Goal: Transaction & Acquisition: Purchase product/service

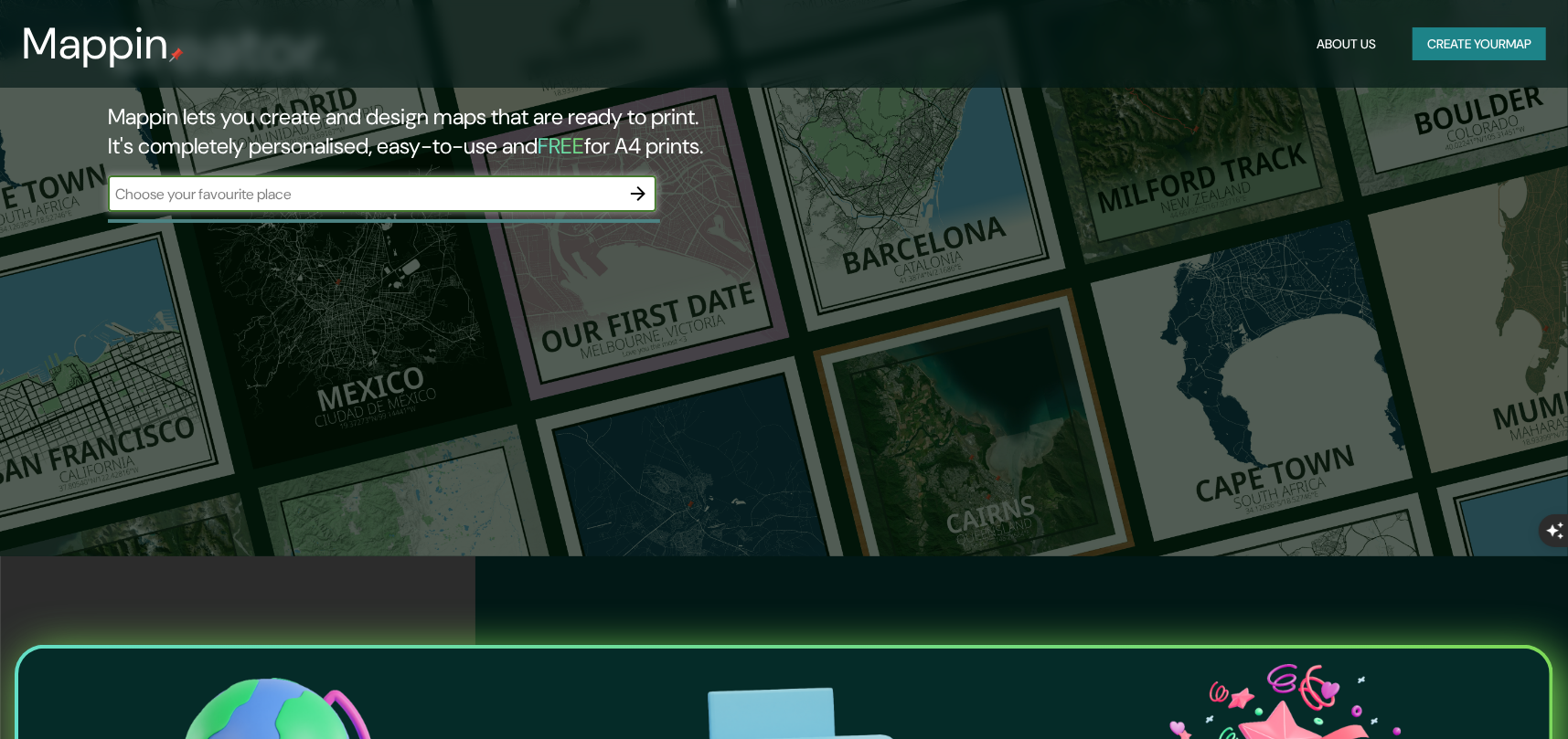
click at [385, 192] on input "text" at bounding box center [364, 193] width 512 height 21
type input "CHONGON [GEOGRAPHIC_DATA]"
click at [643, 196] on icon "button" at bounding box center [638, 194] width 22 height 22
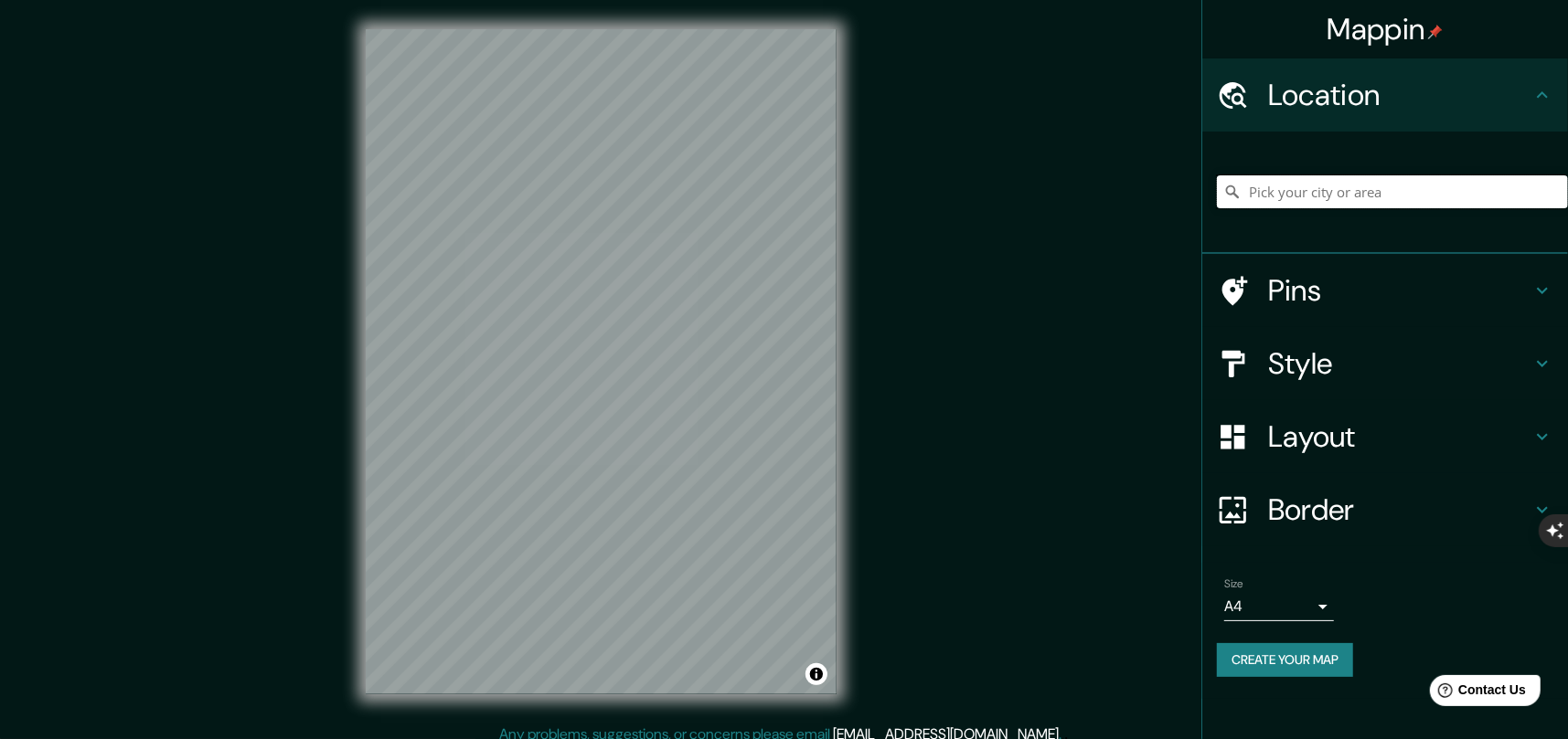
click at [1288, 185] on input "Pick your city or area" at bounding box center [1393, 191] width 351 height 33
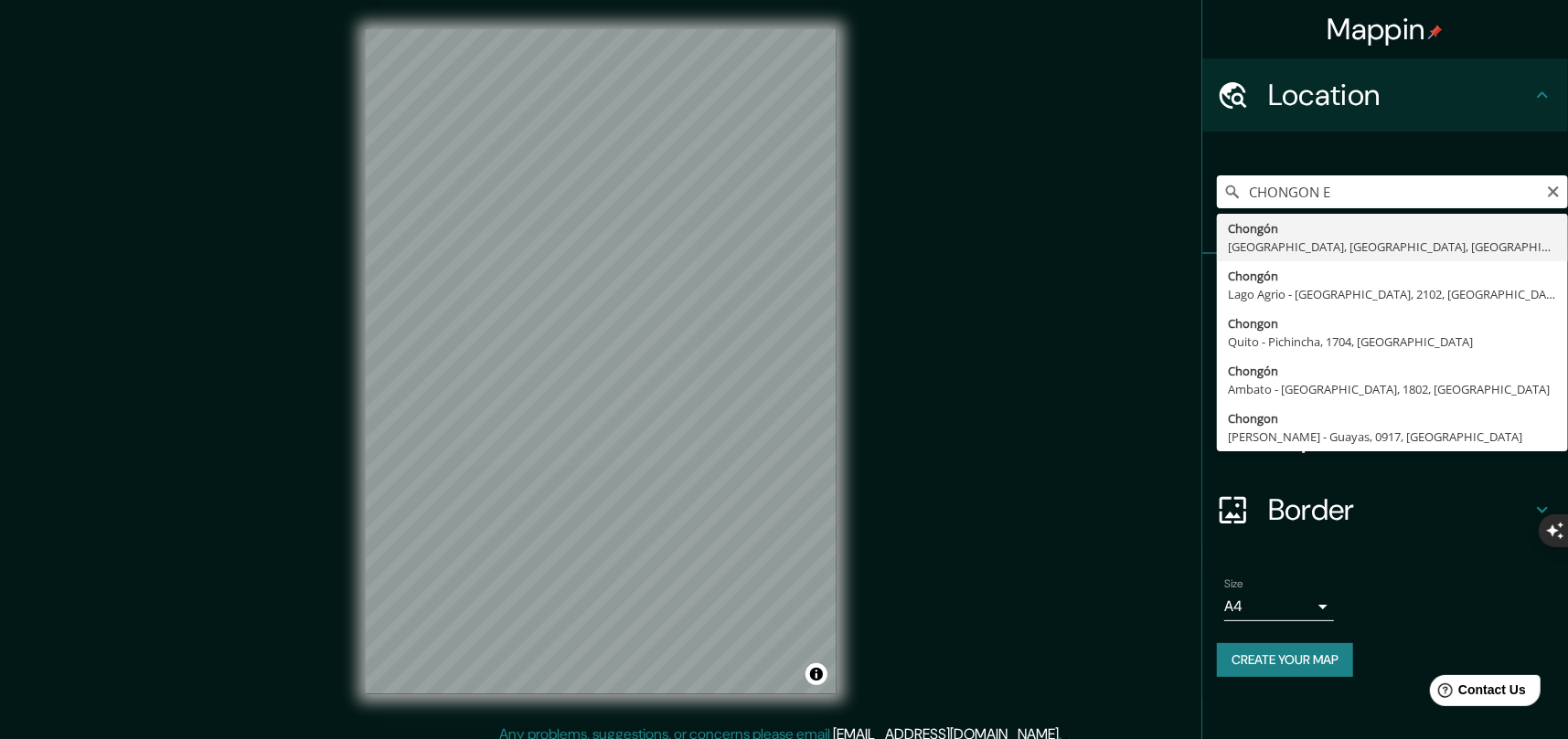
type input "Chongón, [GEOGRAPHIC_DATA], [GEOGRAPHIC_DATA], [GEOGRAPHIC_DATA]"
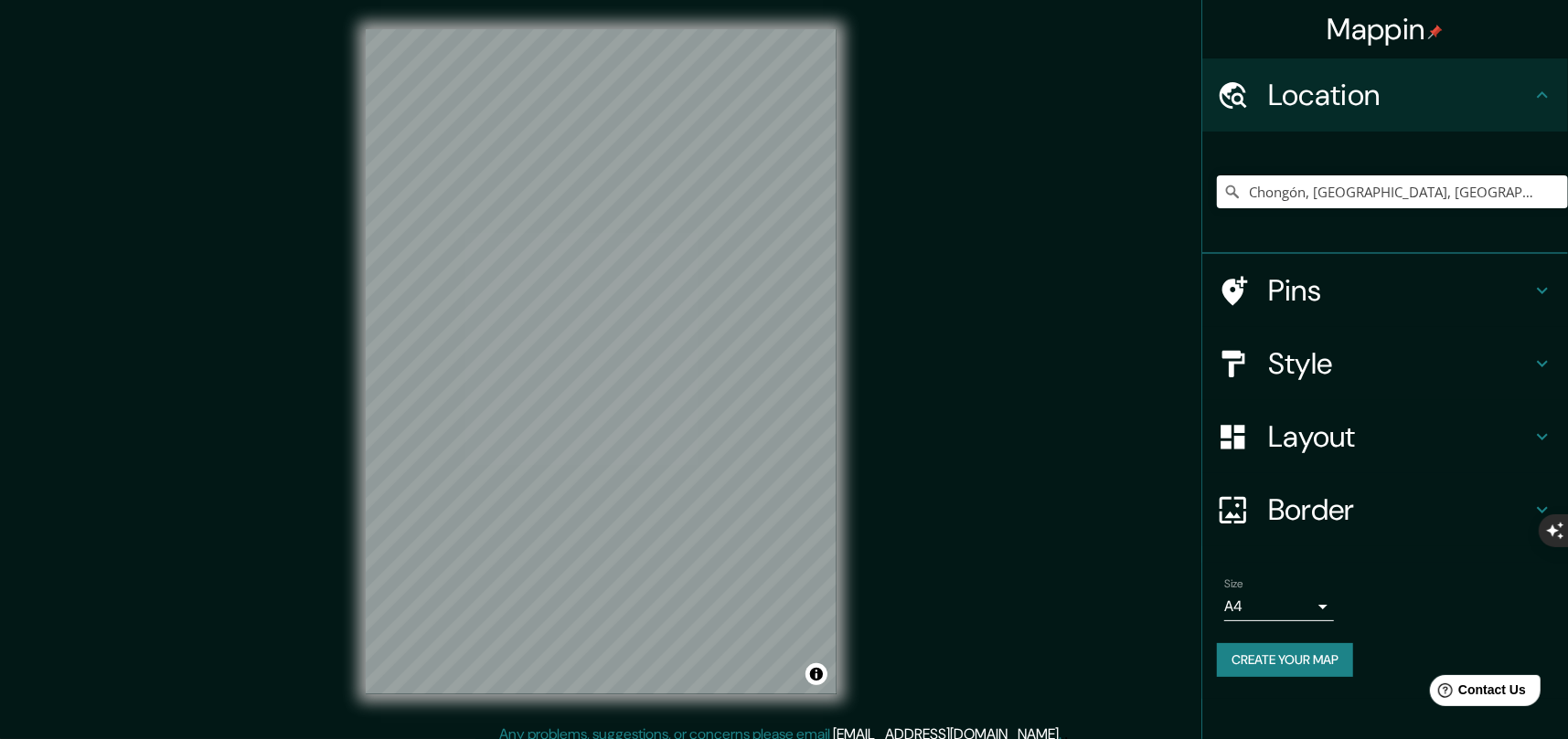
click at [1434, 436] on h4 "Layout" at bounding box center [1400, 437] width 264 height 37
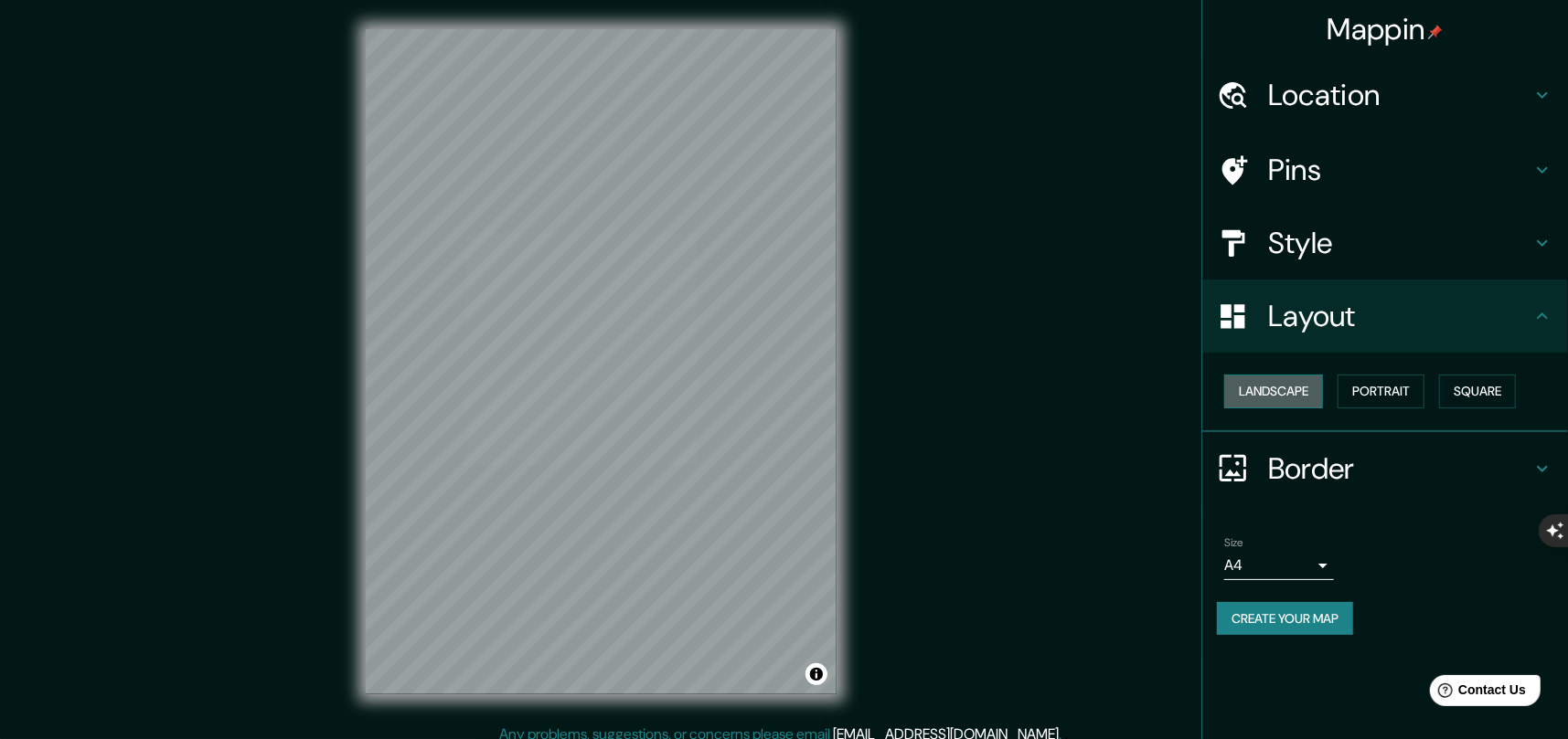
click at [1307, 393] on button "Landscape" at bounding box center [1274, 391] width 99 height 34
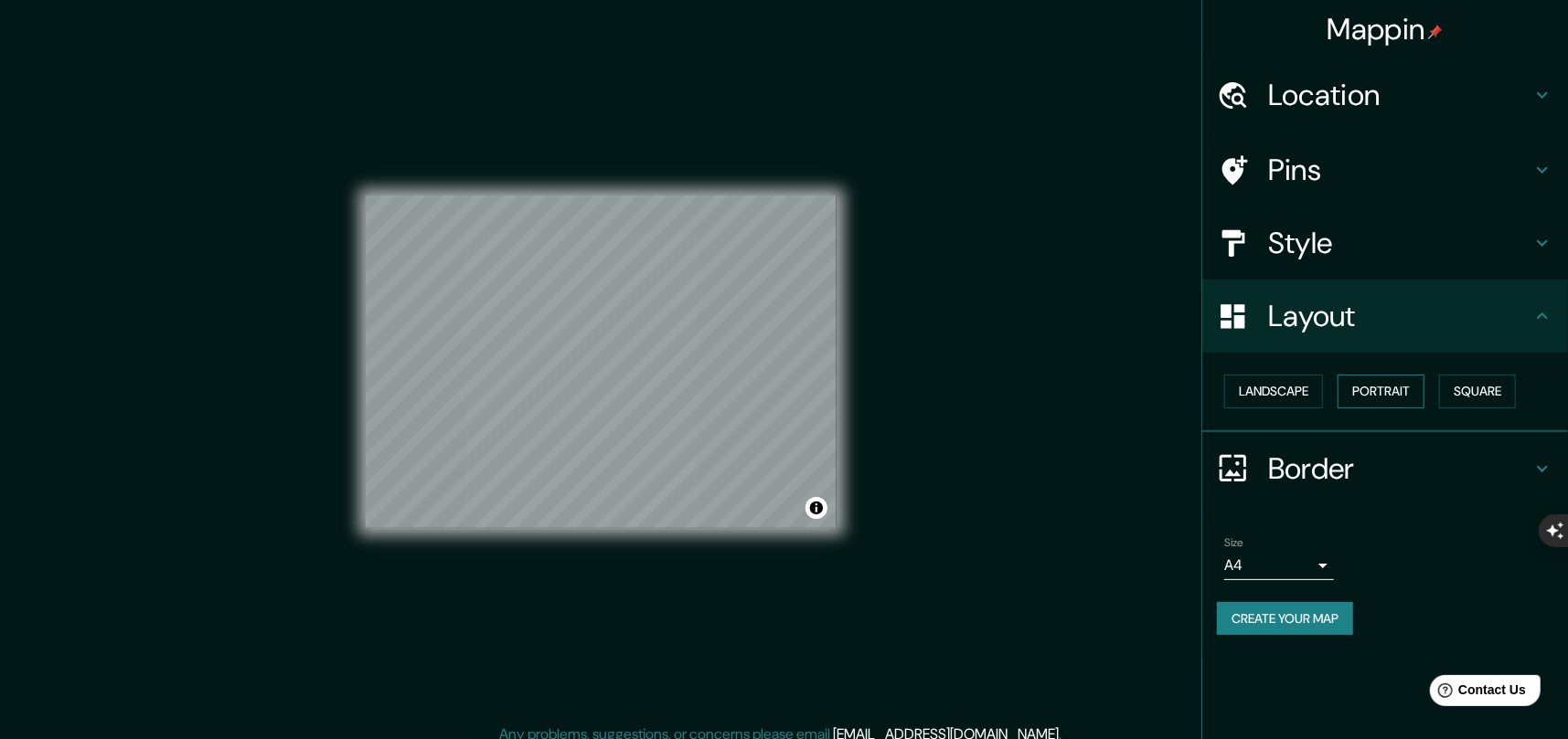
click at [1386, 393] on button "Portrait" at bounding box center [1382, 391] width 87 height 34
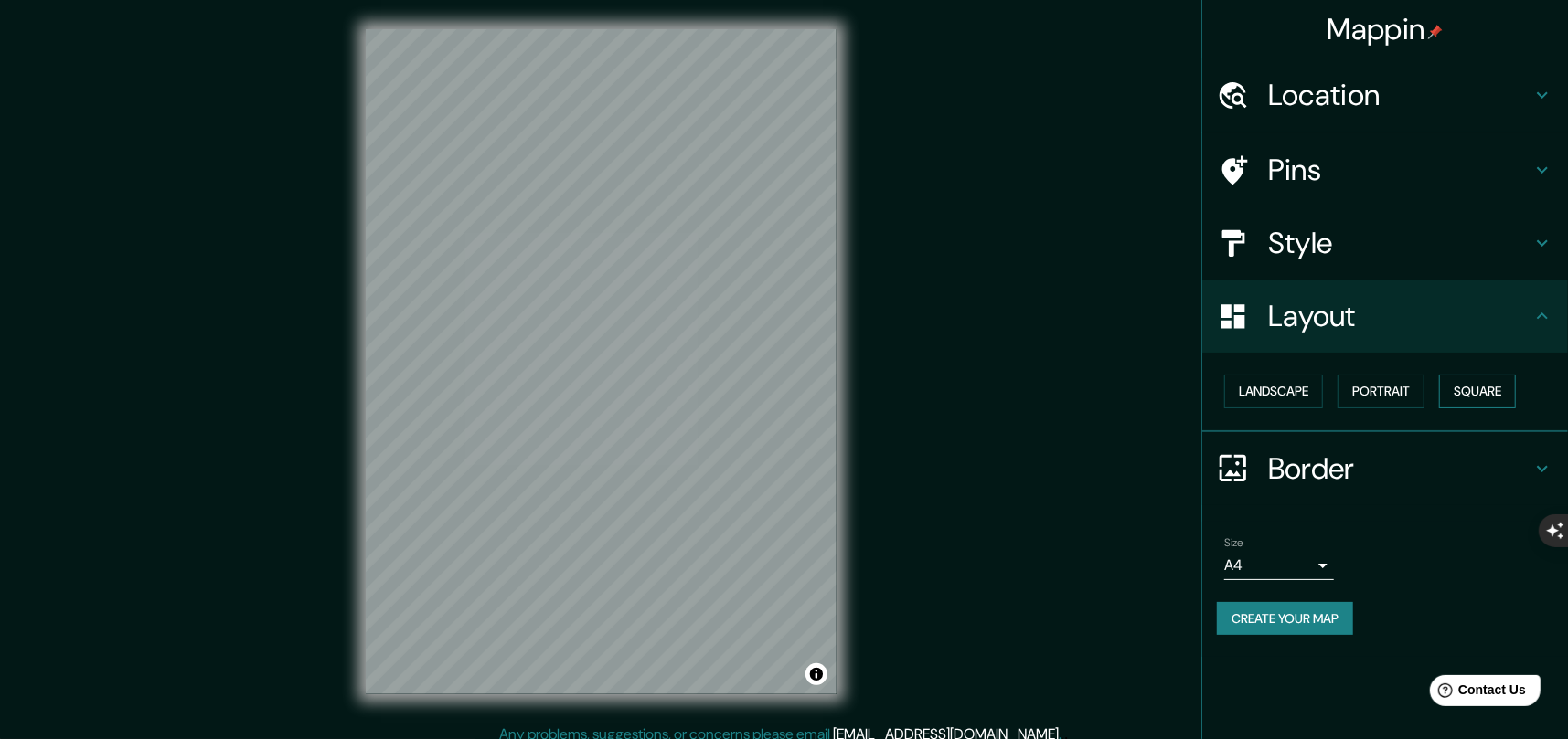
click at [1492, 399] on button "Square" at bounding box center [1477, 391] width 76 height 34
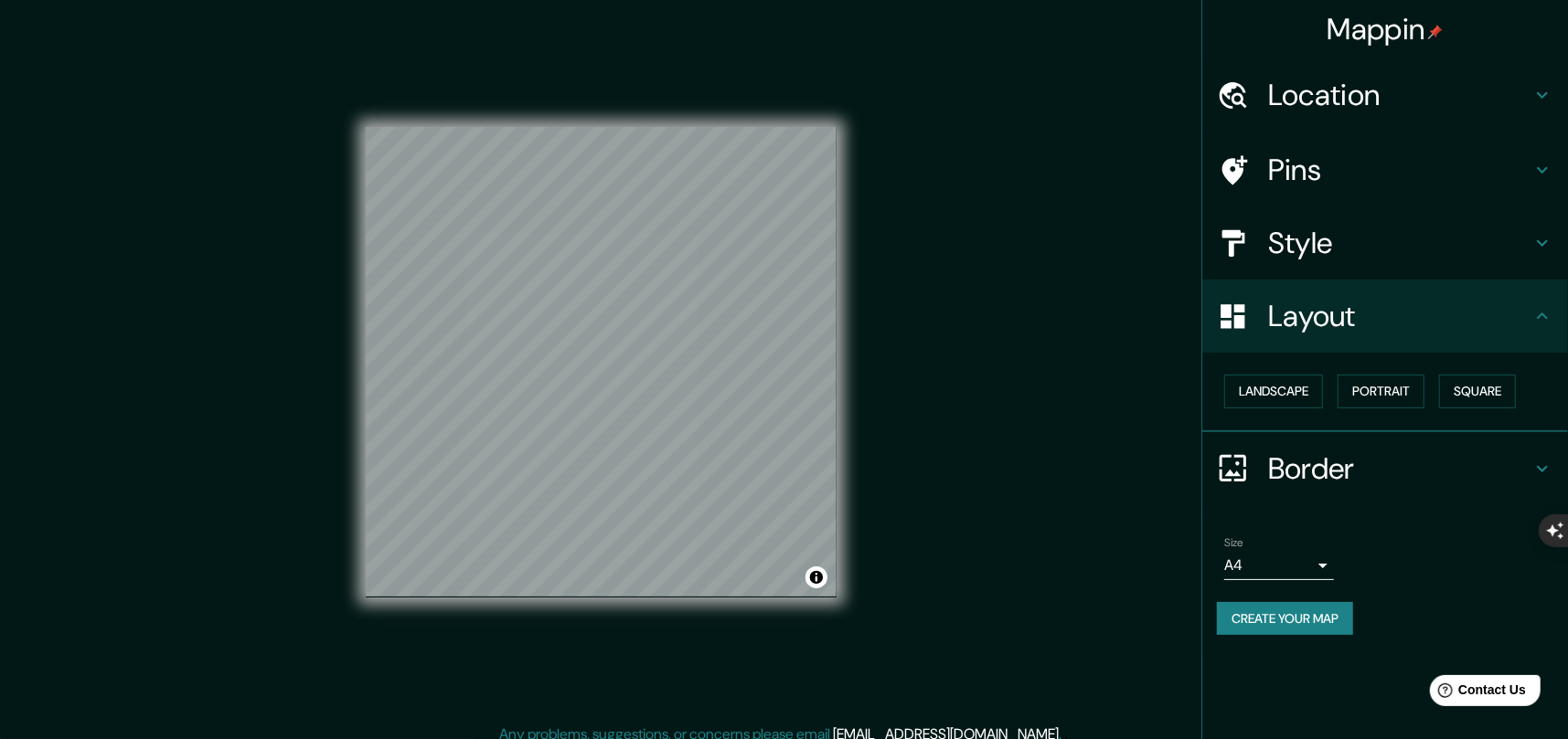
click at [1529, 402] on div "Landscape [GEOGRAPHIC_DATA]" at bounding box center [1393, 391] width 351 height 49
click at [1410, 156] on h4 "Pins" at bounding box center [1400, 169] width 264 height 37
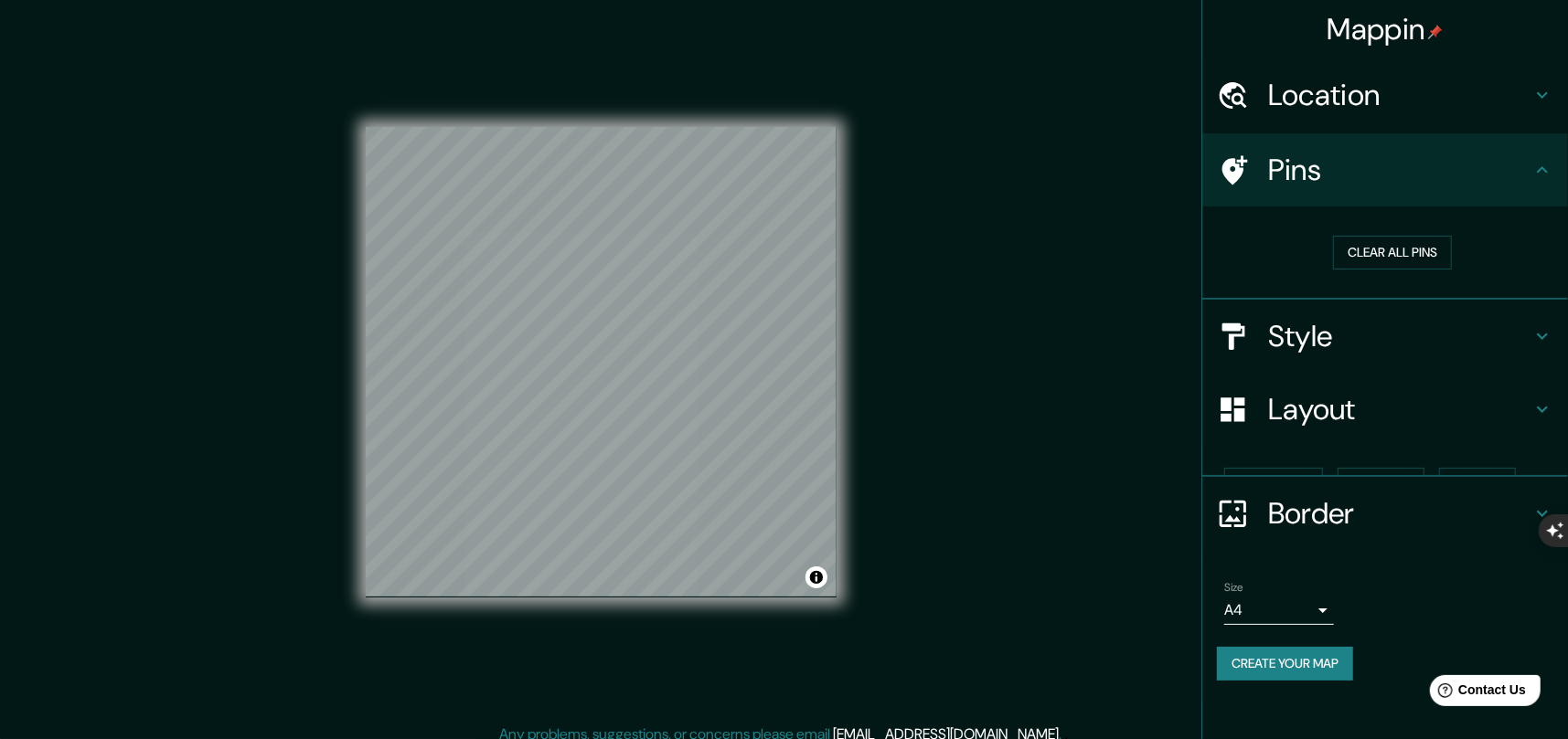
click at [1426, 88] on h4 "Location" at bounding box center [1400, 94] width 264 height 37
